Goal: Information Seeking & Learning: Learn about a topic

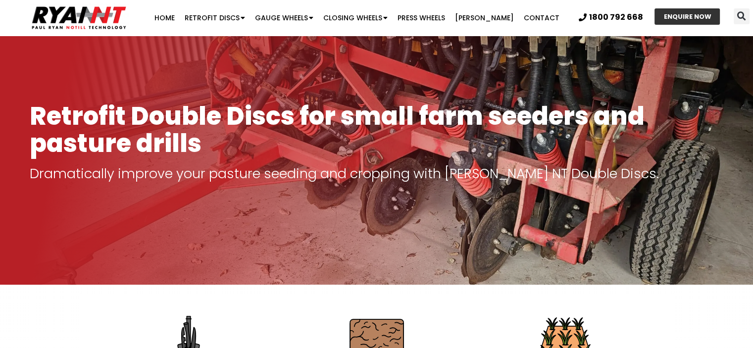
scroll to position [49, 0]
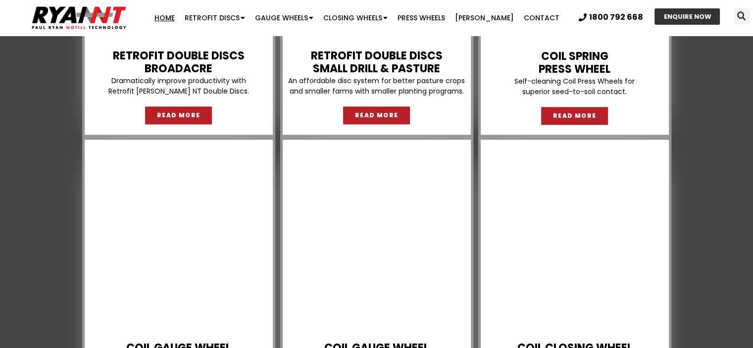
scroll to position [1138, 0]
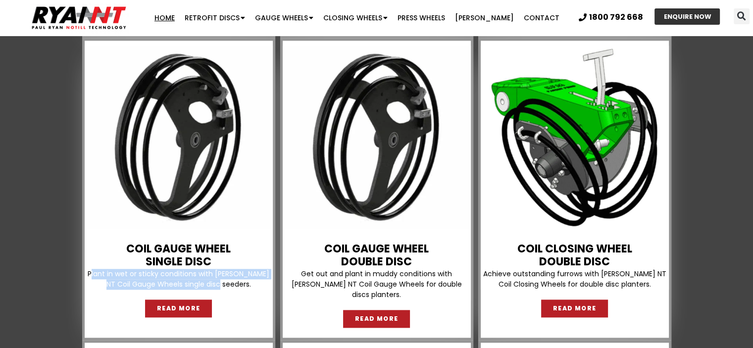
drag, startPoint x: 97, startPoint y: 273, endPoint x: 247, endPoint y: 289, distance: 151.4
click at [247, 289] on p "Plant in wet or sticky conditions with RYAN NT Coil Gauge Wheels single disc se…" at bounding box center [178, 279] width 183 height 21
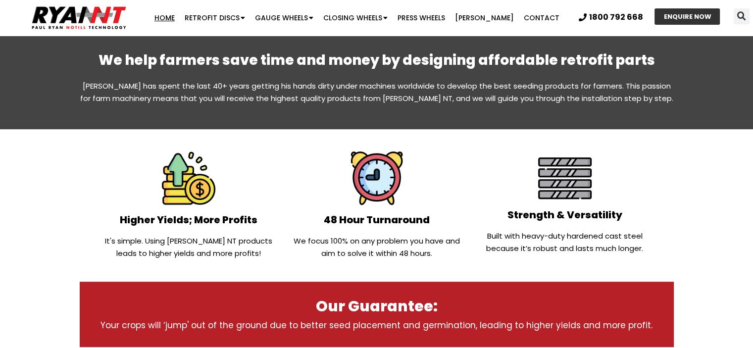
scroll to position [99, 0]
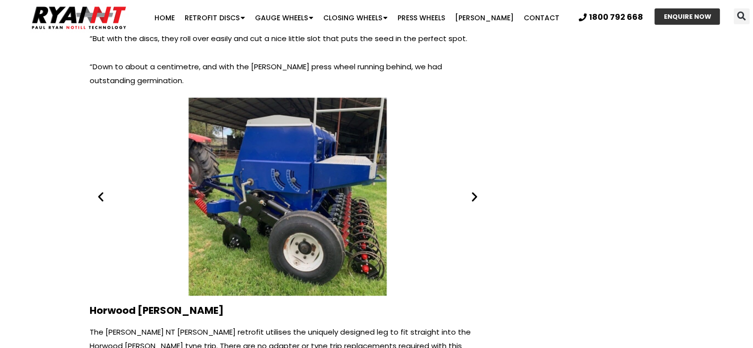
scroll to position [5098, 0]
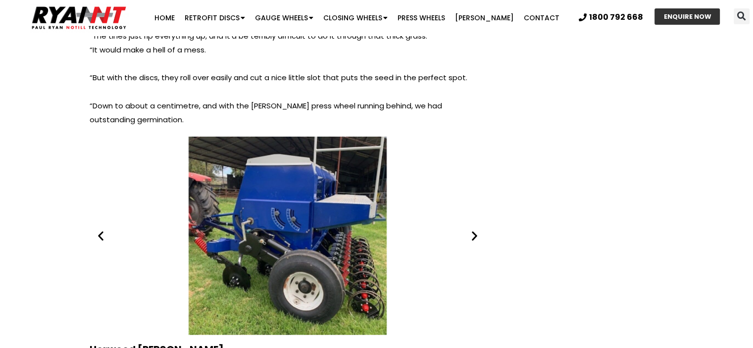
click at [307, 181] on div "1 / 5" at bounding box center [288, 236] width 396 height 198
click at [473, 229] on icon "Next slide" at bounding box center [474, 235] width 12 height 12
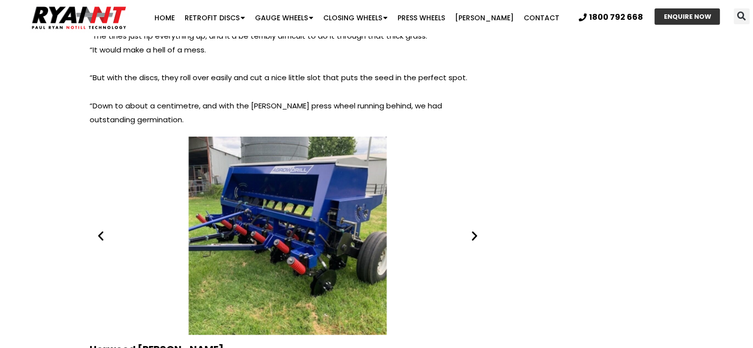
click at [473, 229] on icon "Next slide" at bounding box center [474, 235] width 12 height 12
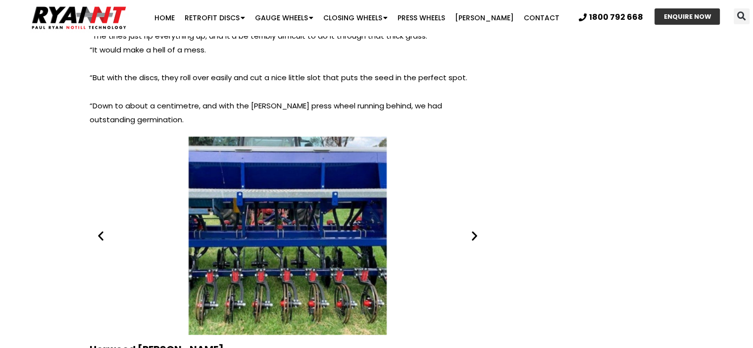
click at [473, 229] on icon "Next slide" at bounding box center [474, 235] width 12 height 12
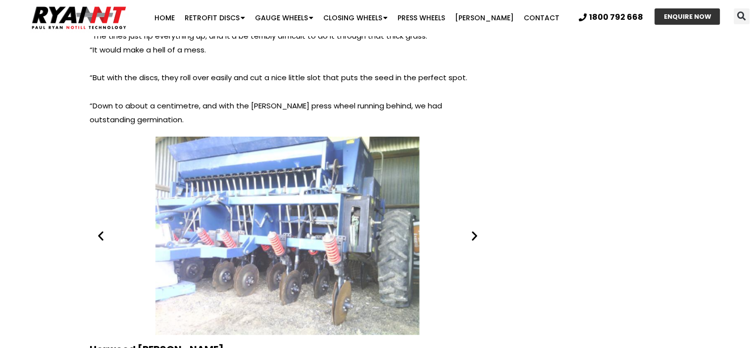
click at [473, 229] on icon "Next slide" at bounding box center [474, 235] width 12 height 12
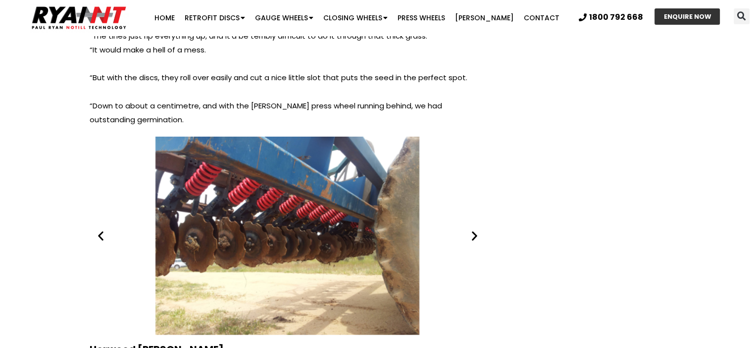
click at [473, 229] on icon "Next slide" at bounding box center [474, 235] width 12 height 12
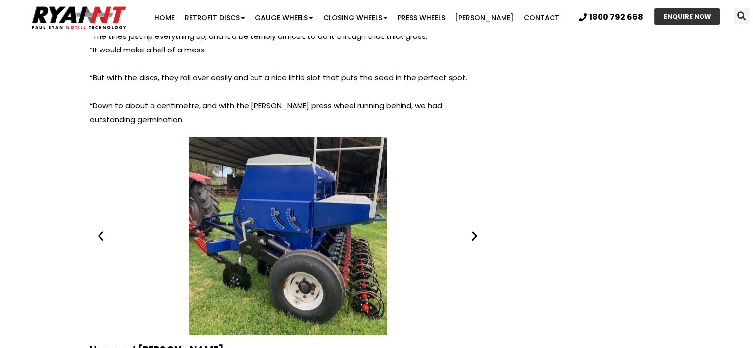
click at [473, 229] on icon "Next slide" at bounding box center [474, 235] width 12 height 12
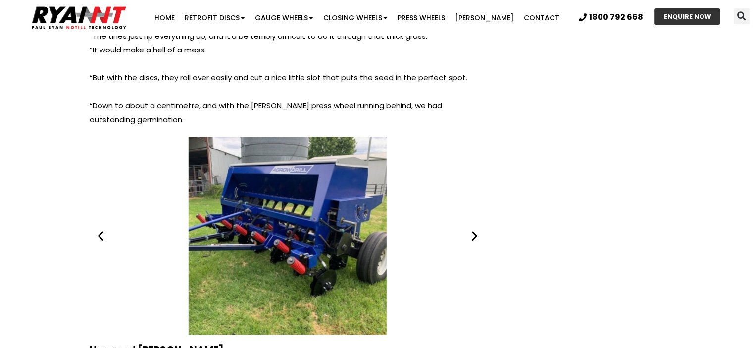
click at [473, 229] on icon "Next slide" at bounding box center [474, 235] width 12 height 12
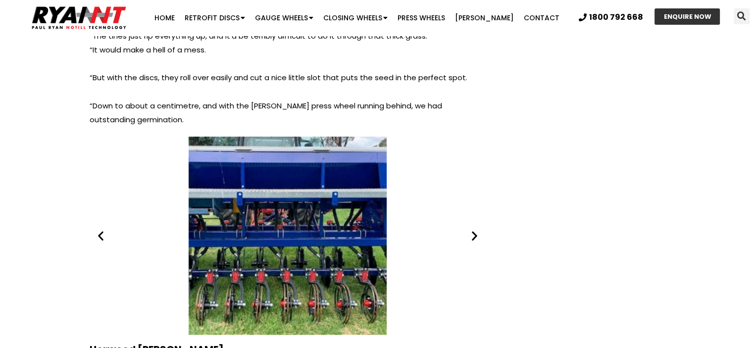
click at [473, 229] on icon "Next slide" at bounding box center [474, 235] width 12 height 12
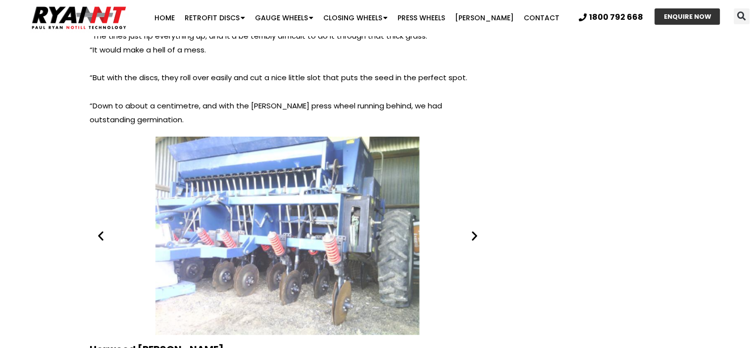
click at [473, 229] on icon "Next slide" at bounding box center [474, 235] width 12 height 12
